Goal: Entertainment & Leisure: Consume media (video, audio)

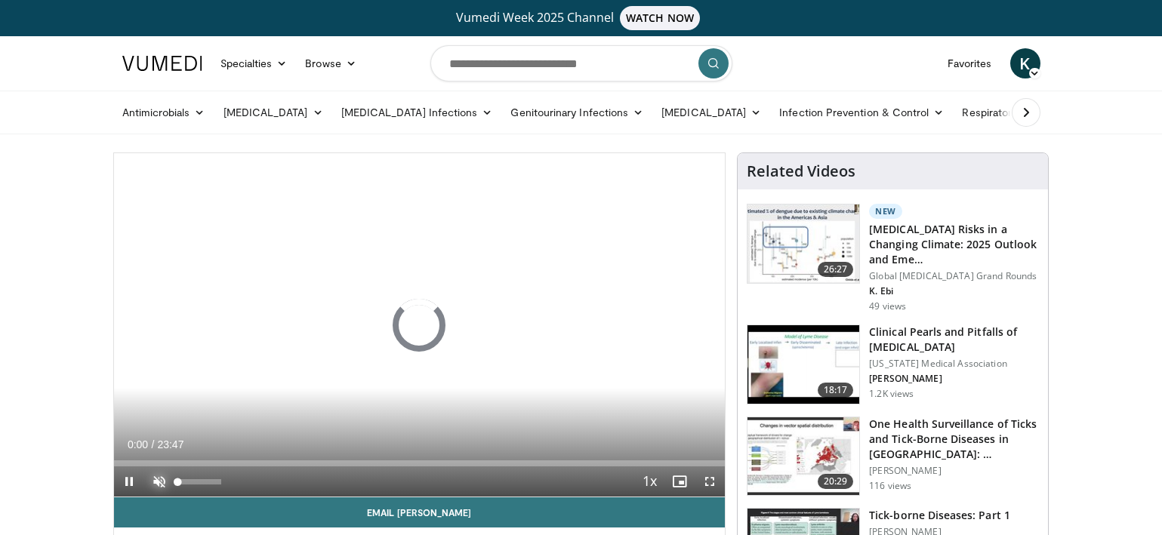
click at [161, 480] on span "Video Player" at bounding box center [159, 482] width 30 height 30
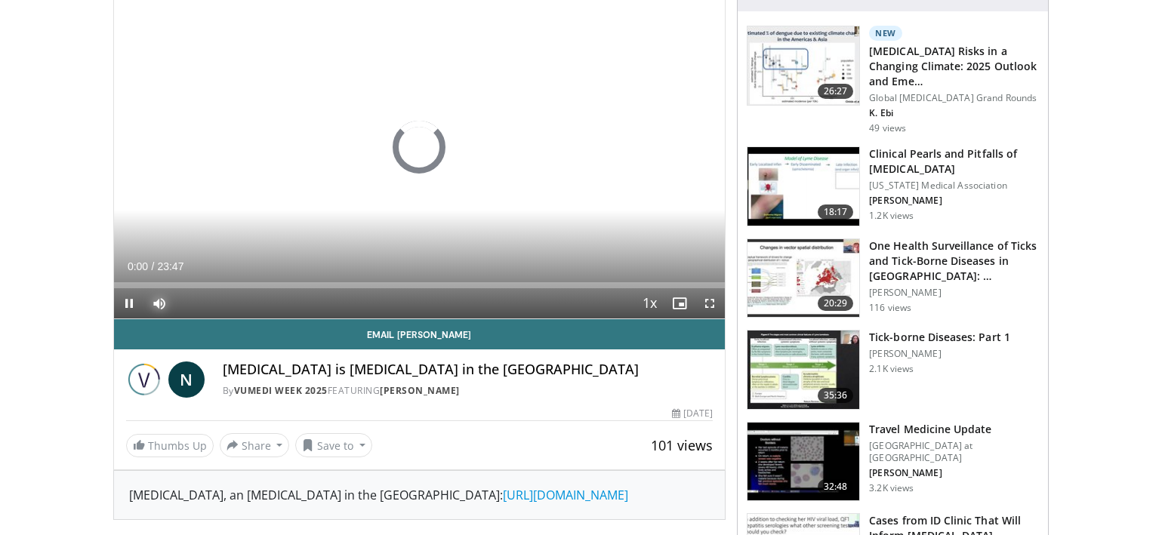
scroll to position [227, 0]
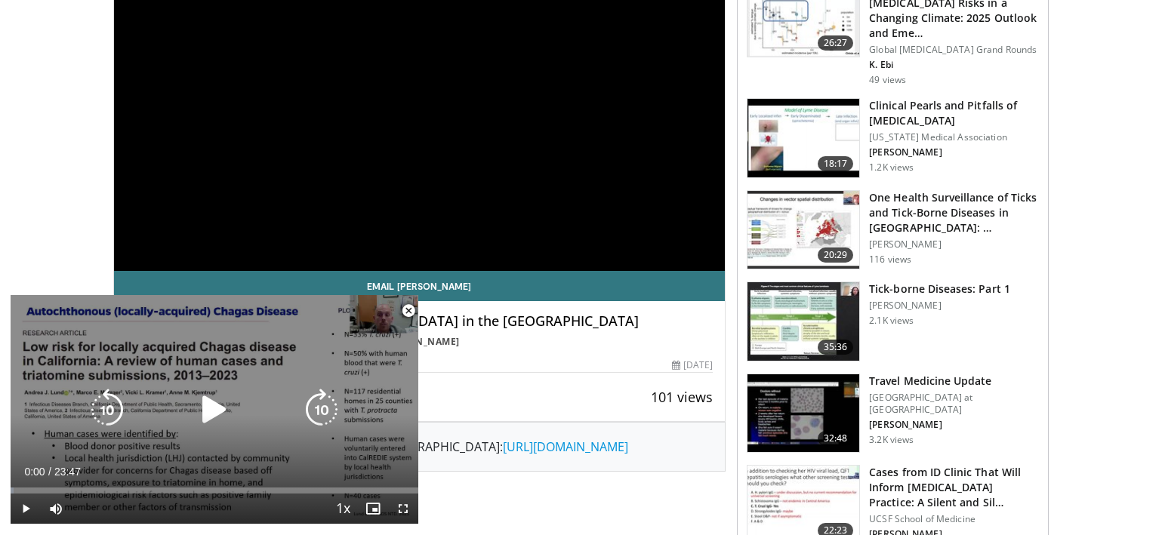
click at [213, 408] on icon "Video Player" at bounding box center [214, 410] width 42 height 42
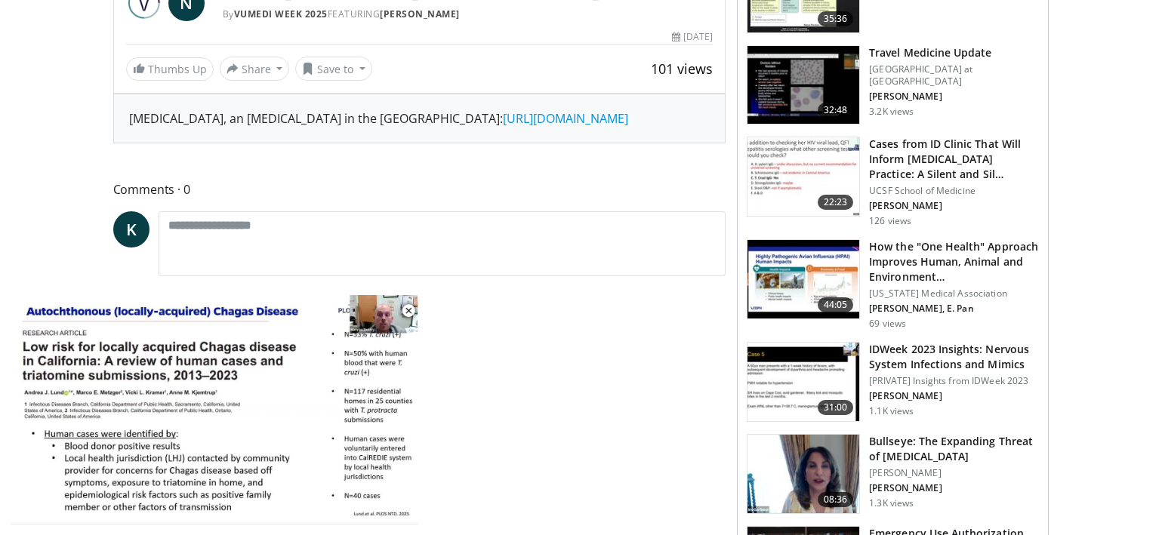
scroll to position [529, 0]
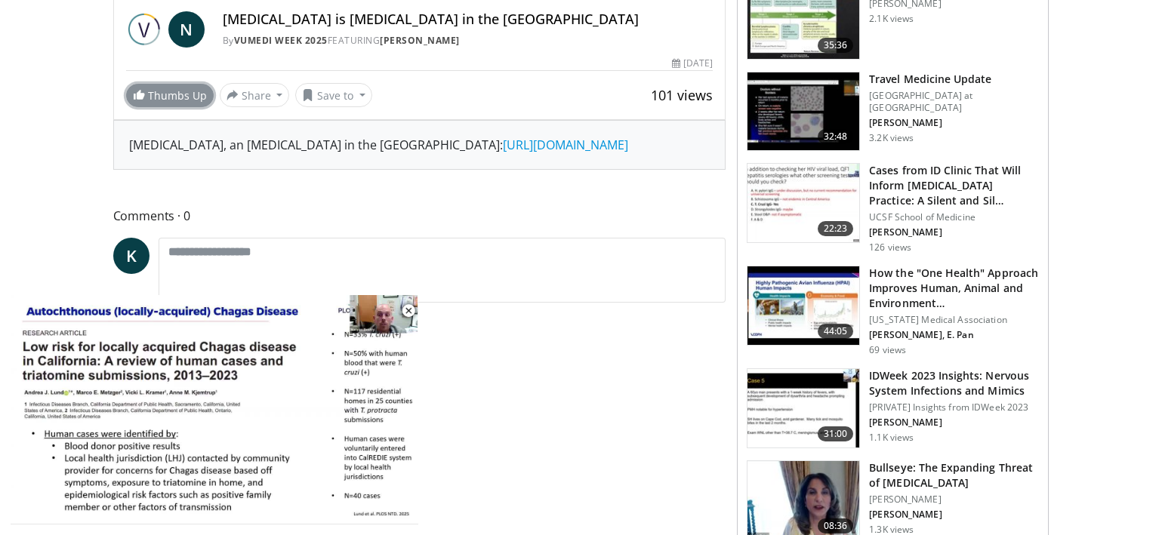
click at [143, 94] on span at bounding box center [139, 94] width 12 height 12
click at [203, 226] on span "Comments 0" at bounding box center [419, 216] width 613 height 20
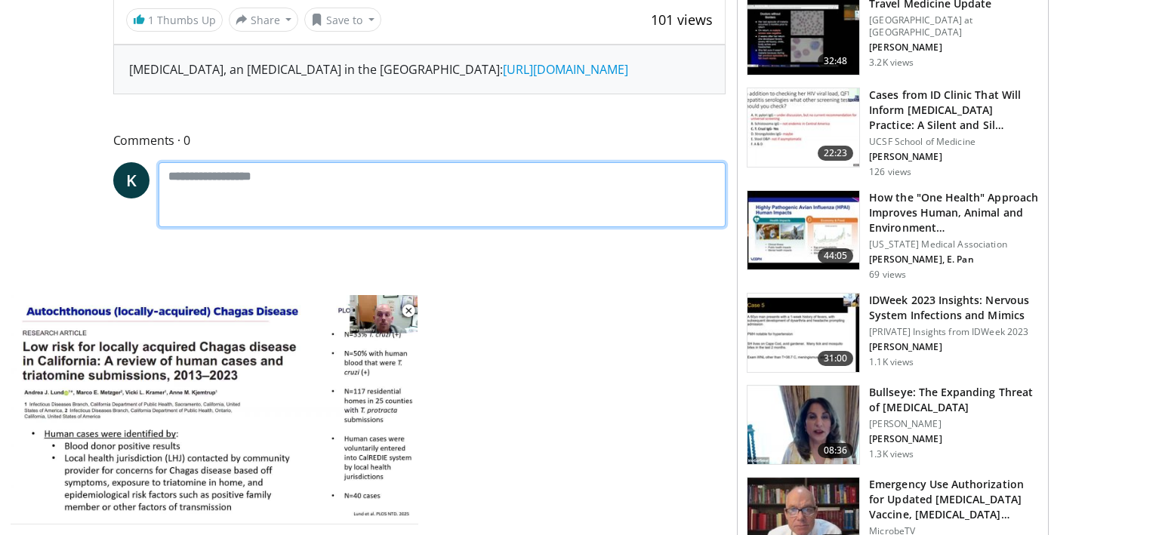
click at [176, 195] on textarea at bounding box center [443, 194] width 568 height 65
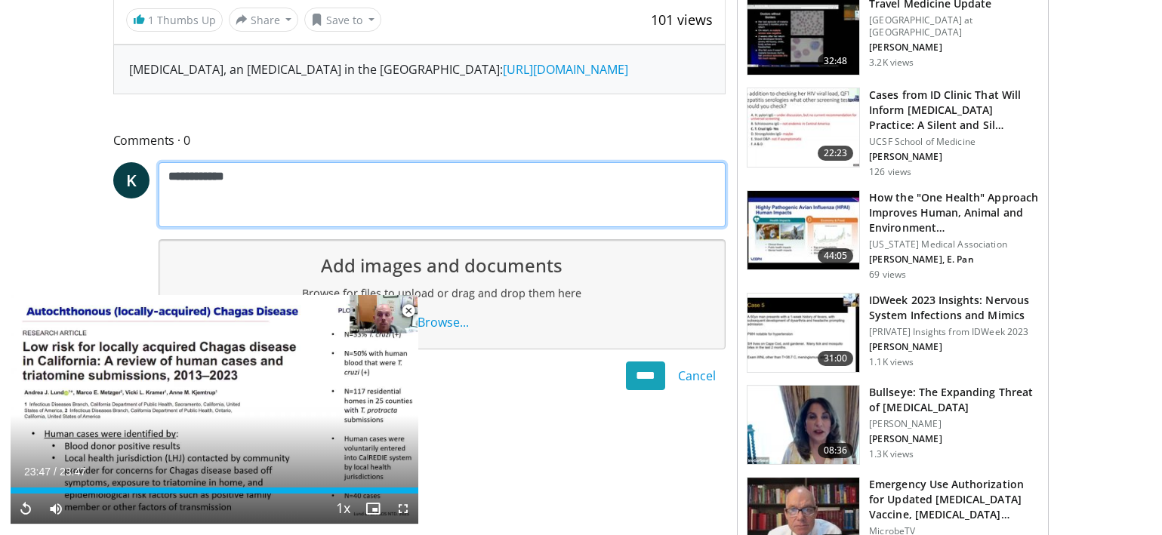
type textarea "**********"
